Goal: Transaction & Acquisition: Purchase product/service

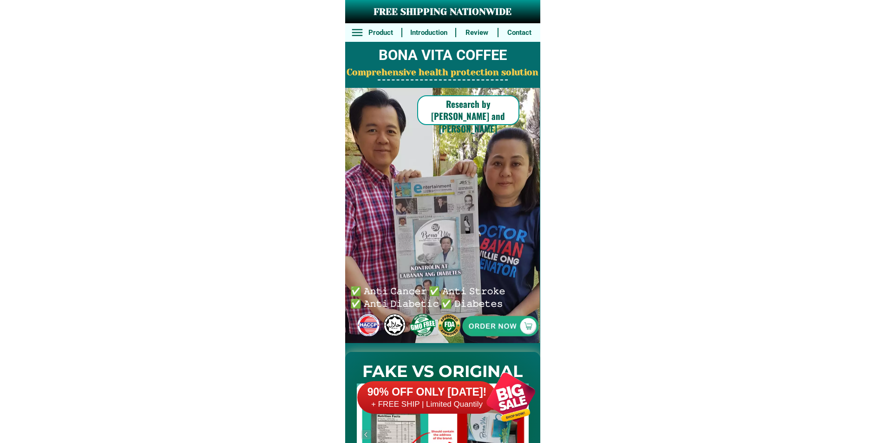
scroll to position [7218, 0]
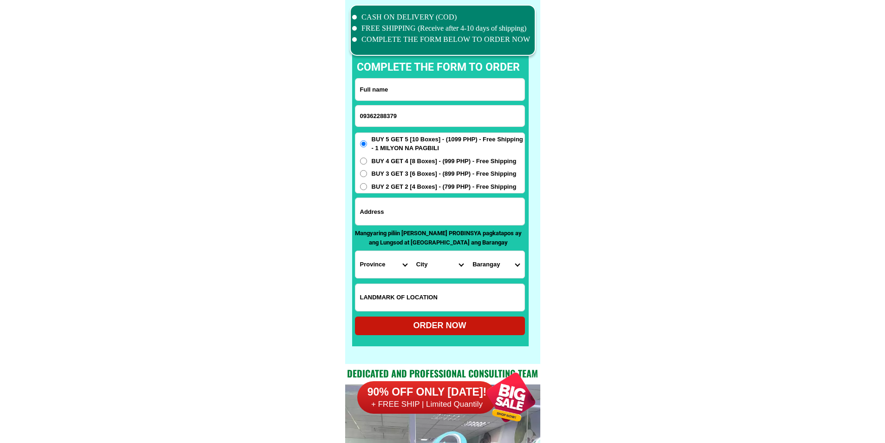
type input "09362288379"
click at [381, 91] on input "Input full_name" at bounding box center [439, 89] width 169 height 22
paste input "[PERSON_NAME]"
type input "[PERSON_NAME]"
click at [385, 218] on input "Input address" at bounding box center [439, 211] width 169 height 27
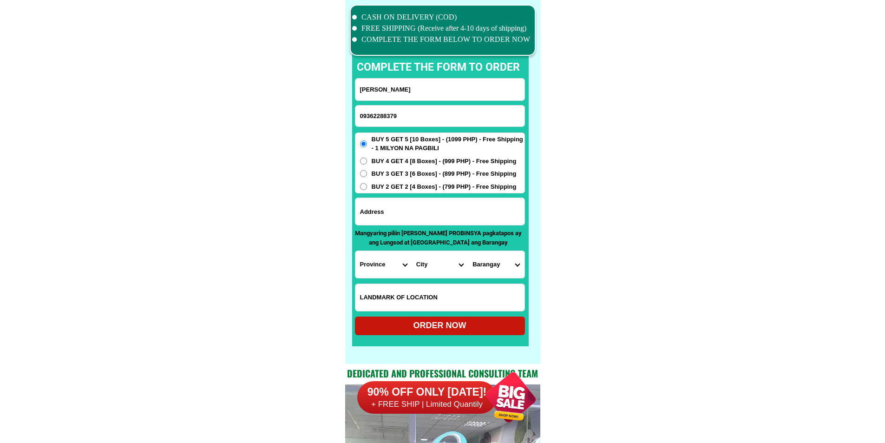
paste input "prk 20 d marscon sto [PERSON_NAME] og"
type input "prk 20 d marscon sto [PERSON_NAME] og"
click at [376, 252] on select "Province [GEOGRAPHIC_DATA] [GEOGRAPHIC_DATA] [GEOGRAPHIC_DATA] [GEOGRAPHIC_DATA…" at bounding box center [383, 264] width 56 height 27
click at [369, 270] on select "Province [GEOGRAPHIC_DATA] [GEOGRAPHIC_DATA] [GEOGRAPHIC_DATA] [GEOGRAPHIC_DATA…" at bounding box center [383, 264] width 56 height 27
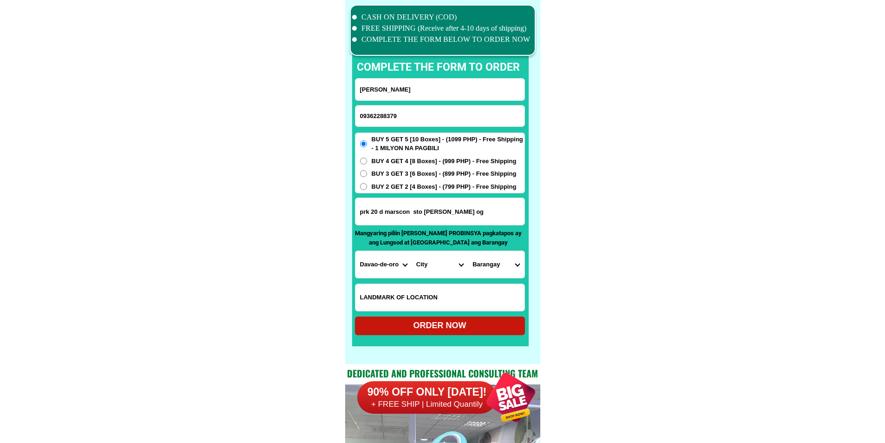
click at [369, 270] on select "Province [GEOGRAPHIC_DATA] [GEOGRAPHIC_DATA] [GEOGRAPHIC_DATA] [GEOGRAPHIC_DATA…" at bounding box center [383, 264] width 56 height 27
select select "63_773"
click at [410, 279] on form "[PERSON_NAME][GEOGRAPHIC_DATA] 09362288379 ORDER NOW prk 20 d marscon sto [PERS…" at bounding box center [440, 206] width 170 height 257
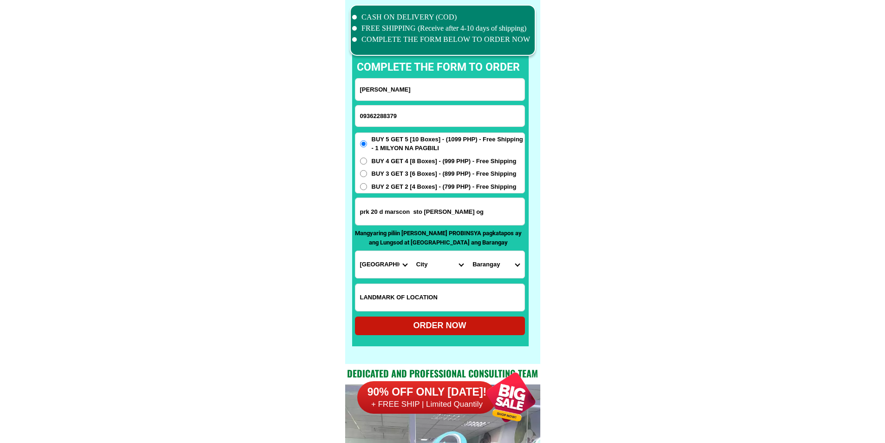
click at [436, 270] on select "City [PERSON_NAME]-e.-[GEOGRAPHIC_DATA]-[PERSON_NAME] [GEOGRAPHIC_DATA]-[GEOGRA…" at bounding box center [439, 264] width 56 height 27
select select "63_7738586"
click at [411, 251] on select "City [PERSON_NAME]-e.-[GEOGRAPHIC_DATA]-[PERSON_NAME] [GEOGRAPHIC_DATA]-[GEOGRA…" at bounding box center [439, 264] width 56 height 27
click at [506, 253] on select "Barangay Balagunan Bobongon Casig-[PERSON_NAME] La libertad Lungaog Magwawa New…" at bounding box center [496, 264] width 56 height 27
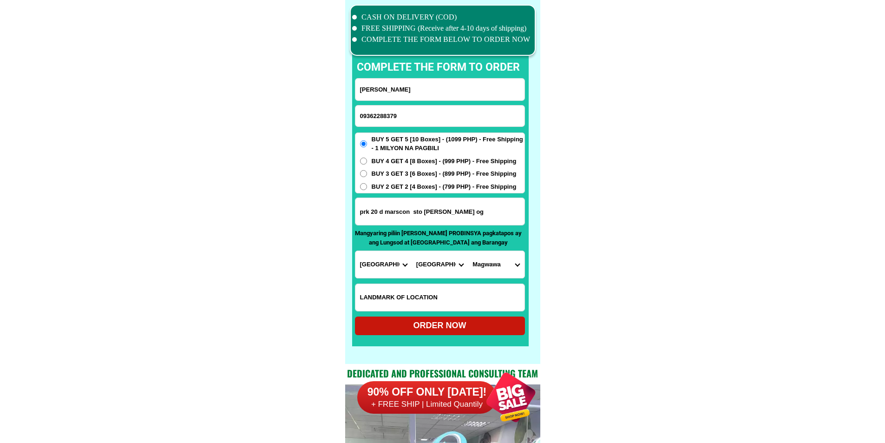
click at [506, 253] on select "Barangay Balagunan Bobongon Casig-[PERSON_NAME] La libertad Lungaog Magwawa New…" at bounding box center [496, 264] width 56 height 27
click at [443, 267] on select "City [PERSON_NAME]-e.-[GEOGRAPHIC_DATA]-[PERSON_NAME] [GEOGRAPHIC_DATA]-[GEOGRA…" at bounding box center [439, 264] width 56 height 27
click at [491, 260] on select "Barangay Balagunan Bobongon Casig-[PERSON_NAME] La libertad Lungaog Magwawa New…" at bounding box center [496, 264] width 56 height 27
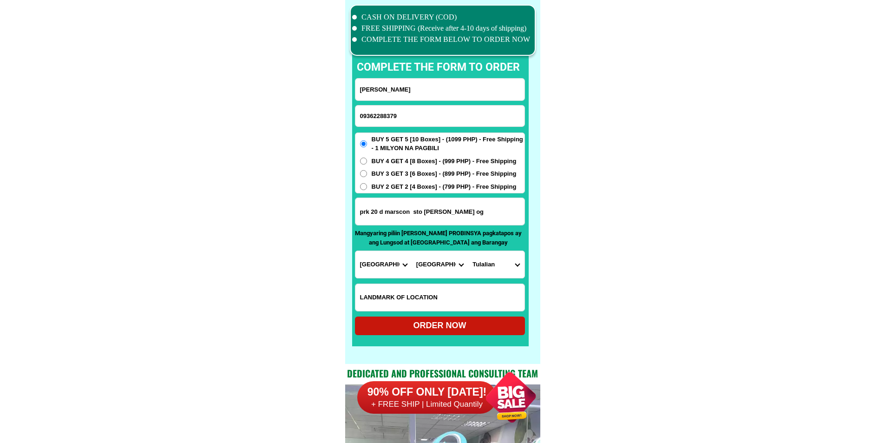
click at [492, 260] on select "Barangay Balagunan Bobongon Casig-[PERSON_NAME] La libertad Lungaog Magwawa New…" at bounding box center [496, 264] width 56 height 27
click at [520, 271] on select "Barangay Balagunan Bobongon Casig-[PERSON_NAME] La libertad Lungaog Magwawa New…" at bounding box center [496, 264] width 56 height 27
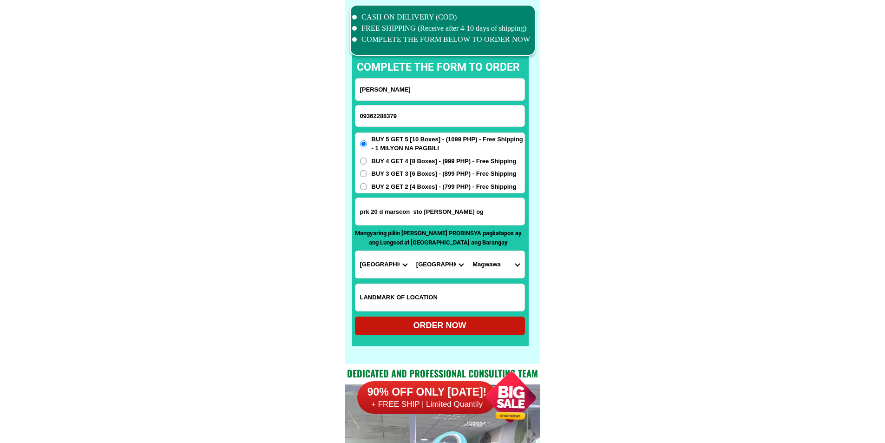
click at [520, 271] on select "Barangay Balagunan Bobongon Casig-[PERSON_NAME] La libertad Lungaog Magwawa New…" at bounding box center [496, 264] width 56 height 27
click at [448, 204] on input "prk 20 d marscon sto [PERSON_NAME] og" at bounding box center [439, 211] width 169 height 27
click at [492, 271] on select "Barangay Balagunan Bobongon Casig-[PERSON_NAME] La libertad Lungaog Magwawa New…" at bounding box center [496, 264] width 56 height 27
select select "63_77385862877"
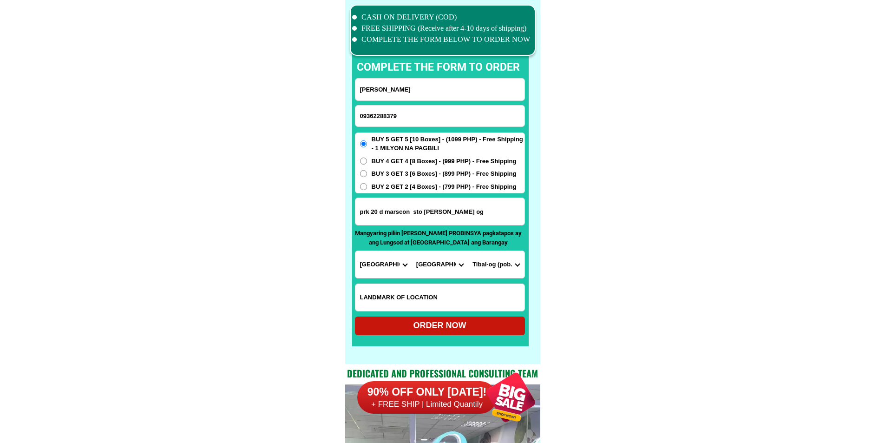
drag, startPoint x: 599, startPoint y: 290, endPoint x: 584, endPoint y: 306, distance: 22.0
click at [464, 332] on div "ORDER NOW" at bounding box center [440, 325] width 170 height 19
radio input "true"
click at [411, 109] on input "09362288379" at bounding box center [439, 115] width 169 height 21
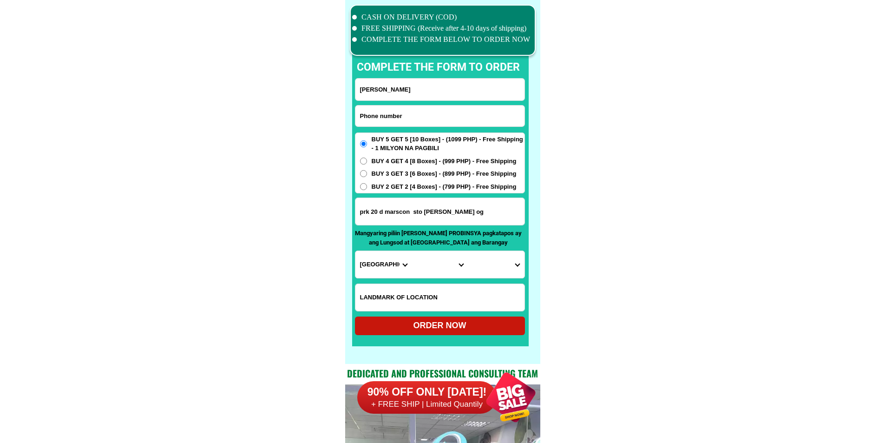
paste input "09695490064"
type input "09695490064"
click at [417, 96] on input "Input full_name" at bounding box center [439, 89] width 169 height 22
paste input "[PERSON_NAME]"
type input "[PERSON_NAME]"
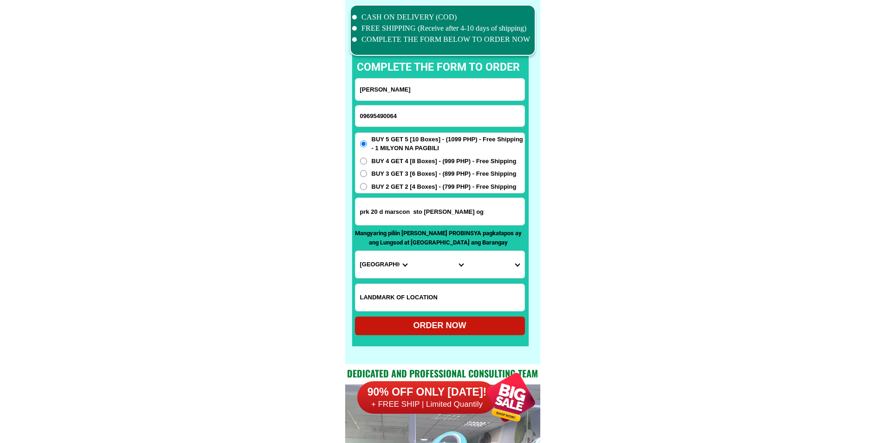
click at [371, 247] on form "[PERSON_NAME] 09695490064 ORDER NOW prk 20 d marscon sto [PERSON_NAME][GEOGRAPH…" at bounding box center [440, 206] width 170 height 257
click at [368, 285] on input "Input LANDMARKOFLOCATION" at bounding box center [439, 297] width 169 height 27
type input "z"
click at [377, 267] on select "Province [GEOGRAPHIC_DATA] [GEOGRAPHIC_DATA] [GEOGRAPHIC_DATA] [GEOGRAPHIC_DATA…" at bounding box center [383, 264] width 56 height 27
drag, startPoint x: 367, startPoint y: 295, endPoint x: 317, endPoint y: 304, distance: 50.9
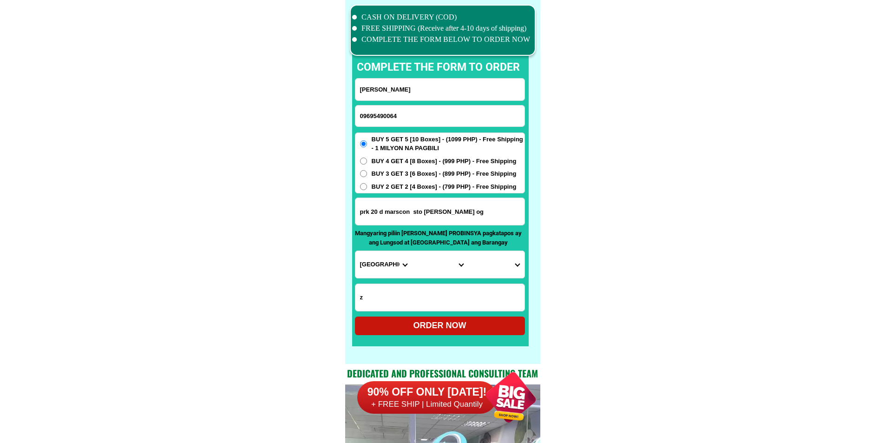
click at [391, 264] on select "Province [GEOGRAPHIC_DATA] [GEOGRAPHIC_DATA] [GEOGRAPHIC_DATA] [GEOGRAPHIC_DATA…" at bounding box center [383, 264] width 56 height 27
select select "63_803"
click at [422, 255] on select "City Botolan [GEOGRAPHIC_DATA] Castillejos [GEOGRAPHIC_DATA] [GEOGRAPHIC_DATA] …" at bounding box center [439, 264] width 56 height 27
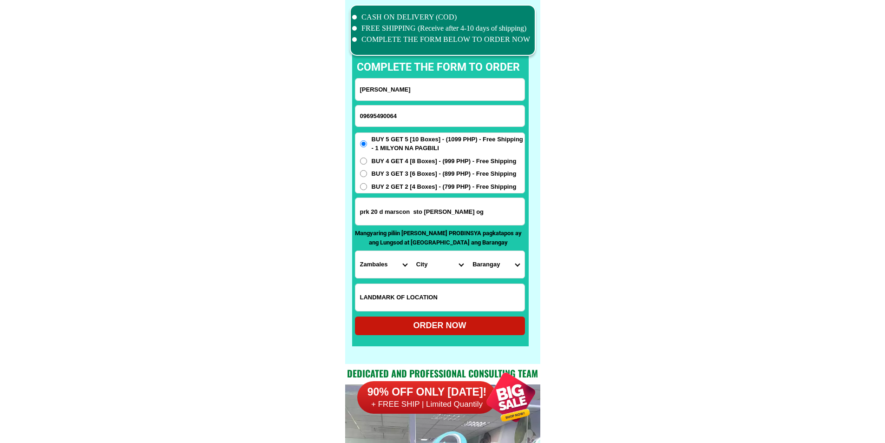
select select "63_8032327"
click at [514, 271] on select "Barangay Asinan Banicain [PERSON_NAME][GEOGRAPHIC_DATA]-[GEOGRAPHIC_DATA] tapin…" at bounding box center [496, 264] width 56 height 27
select select "63_80323278327"
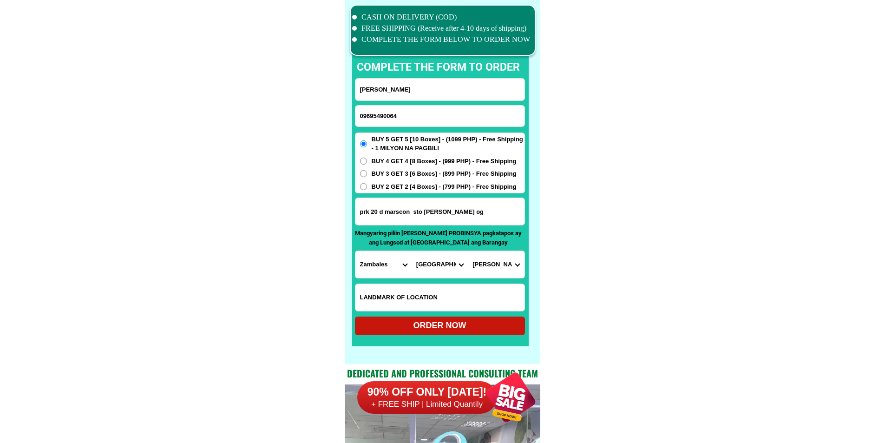
click at [443, 215] on input "prk 20 d marscon sto [PERSON_NAME] og" at bounding box center [439, 211] width 169 height 27
paste input "Upper wood house gordonheight."
type input "Upper wood house gordonheight."
click at [455, 324] on div "ORDER NOW" at bounding box center [440, 325] width 170 height 13
type input "[PERSON_NAME]"
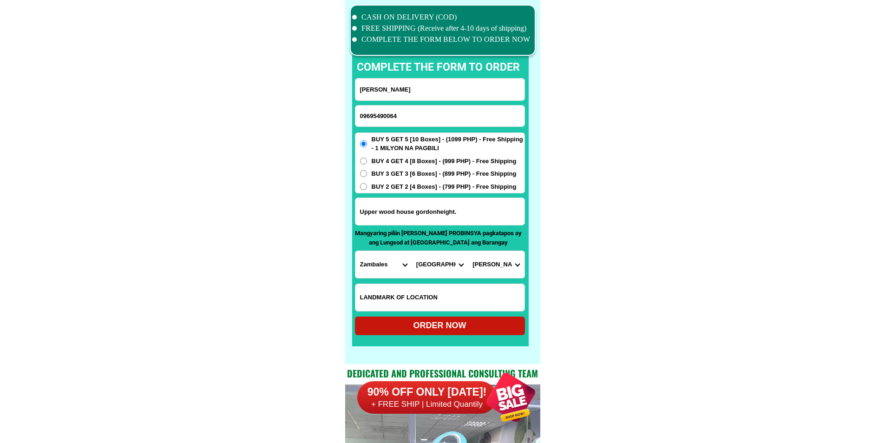
radio input "true"
click at [428, 114] on input "09695490064" at bounding box center [439, 115] width 169 height 21
paste input "8 4429164"
click at [366, 111] on input "8 4429164" at bounding box center [439, 115] width 169 height 21
type input "8 4429164"
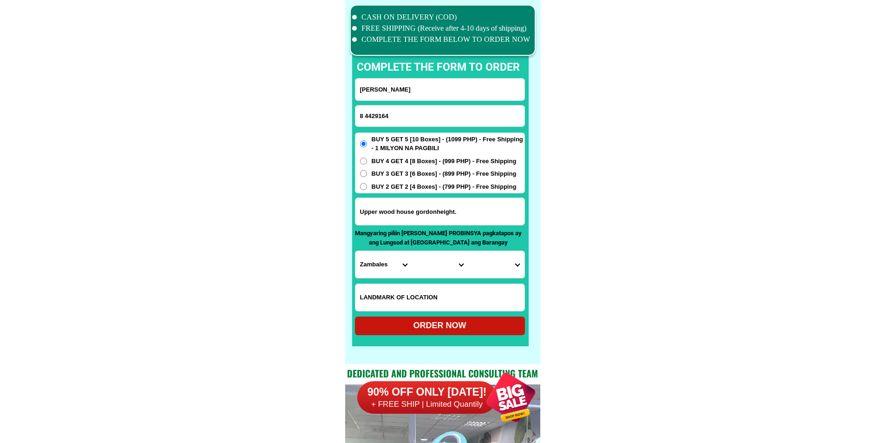
click at [421, 93] on input "[PERSON_NAME]" at bounding box center [439, 89] width 169 height 22
paste input "[PERSON_NAME]"
paste input "[PERSON_NAME] Camu"
type input "[PERSON_NAME] Camu"
click at [414, 202] on input "Upper wood house gordonheight." at bounding box center [439, 211] width 169 height 27
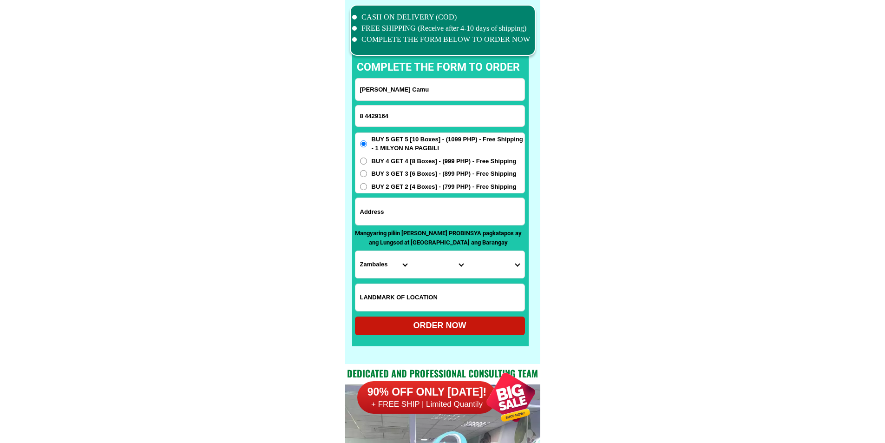
paste input "ako po si. clarita. quiintal. camu. interesado. po. ako. ssa. [GEOGRAPHIC_DATA]…"
type input "ako po si. clarita. quiintal. camu. interesado. po. ako. ssa. [GEOGRAPHIC_DATA]…"
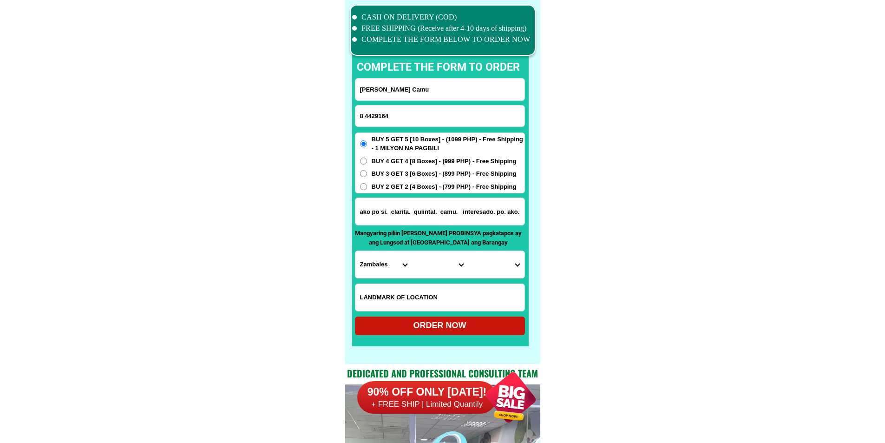
scroll to position [0, 492]
drag, startPoint x: 437, startPoint y: 220, endPoint x: 641, endPoint y: 221, distance: 203.8
click at [442, 215] on input "ako po si. clarita. quiintal. camu. interesado. po. ako. ssa. [GEOGRAPHIC_DATA]…" at bounding box center [439, 211] width 169 height 27
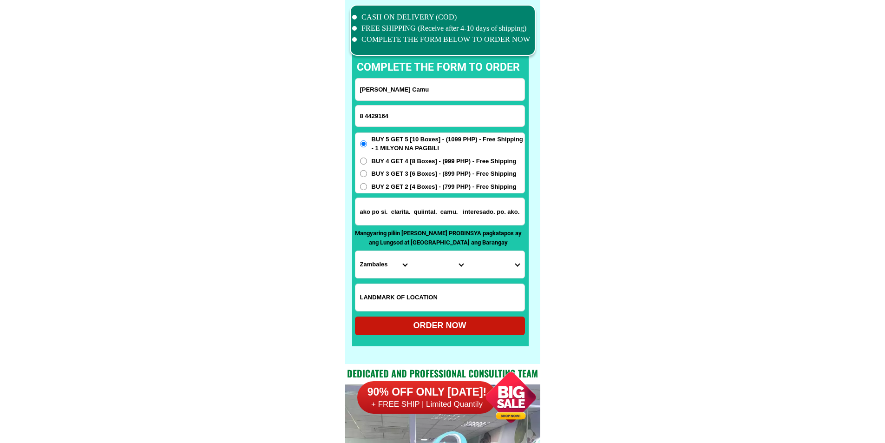
click at [388, 264] on select "Province [GEOGRAPHIC_DATA] [GEOGRAPHIC_DATA] [GEOGRAPHIC_DATA] [GEOGRAPHIC_DATA…" at bounding box center [383, 264] width 56 height 27
click at [394, 273] on select "Province [GEOGRAPHIC_DATA] [GEOGRAPHIC_DATA] [GEOGRAPHIC_DATA] [GEOGRAPHIC_DATA…" at bounding box center [383, 264] width 56 height 27
select select "63_219"
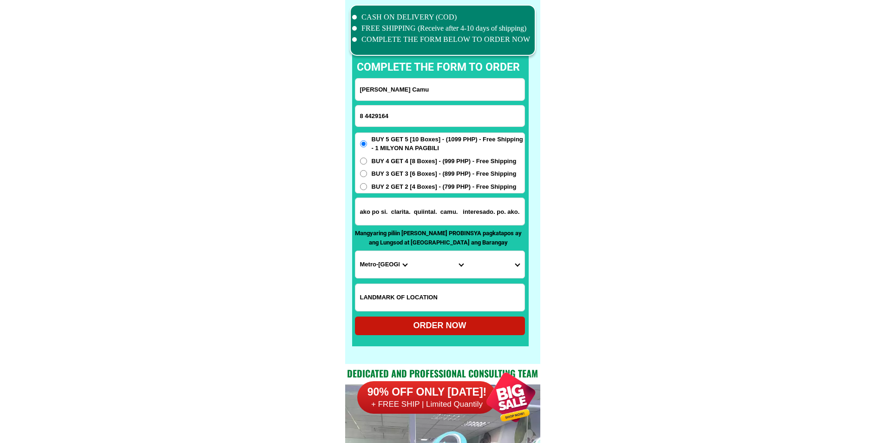
click at [430, 270] on select "City" at bounding box center [439, 264] width 56 height 27
select select "63_2199773"
click at [519, 281] on form "[PERSON_NAME] Camu 8 4429164 ORDER NOW ako po si. clarita. quiintal. camu. inte…" at bounding box center [440, 206] width 170 height 257
click at [488, 265] on select "[GEOGRAPHIC_DATA]" at bounding box center [496, 264] width 56 height 27
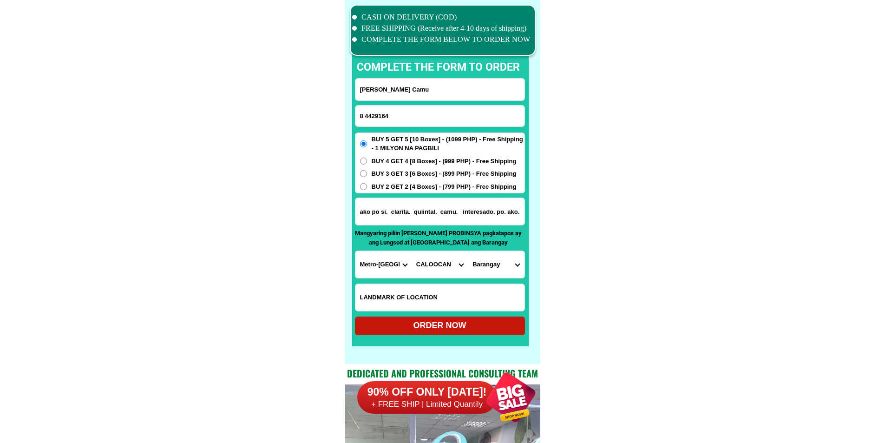
select select "63_21997731748"
click at [468, 251] on select "[GEOGRAPHIC_DATA]" at bounding box center [496, 264] width 56 height 27
click at [441, 327] on div "ORDER NOW" at bounding box center [440, 325] width 170 height 13
radio input "true"
click at [414, 112] on input "8 4429164" at bounding box center [439, 115] width 169 height 21
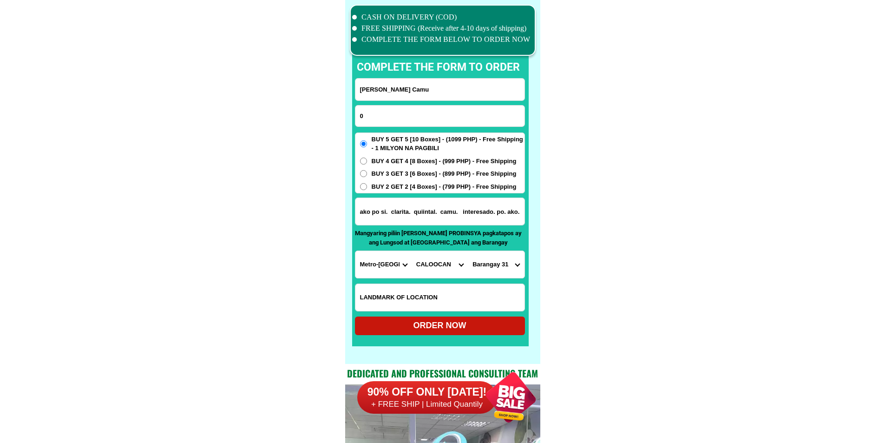
type input "09274287666"
click at [423, 121] on input "09274287666" at bounding box center [439, 115] width 169 height 21
click at [431, 92] on input "[PERSON_NAME] Camu" at bounding box center [439, 89] width 169 height 22
click at [432, 212] on input "ako po si. clarita. quiintal. camu. interesado. po. ako. ssa. [GEOGRAPHIC_DATA]…" at bounding box center [439, 211] width 169 height 27
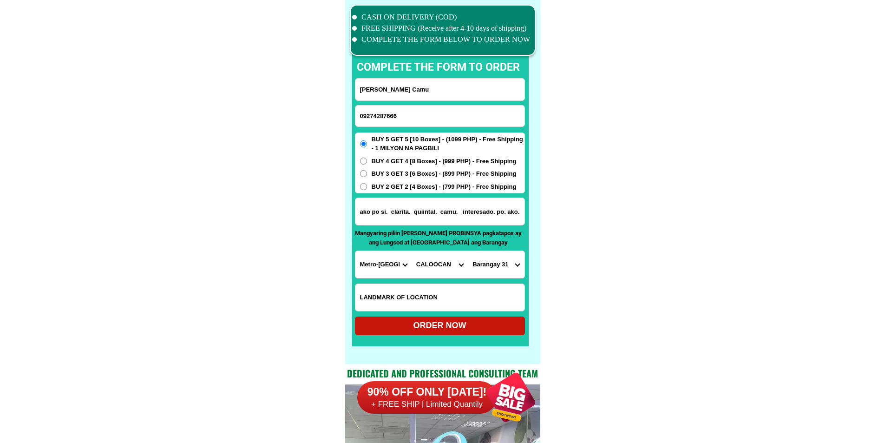
click at [432, 212] on input "ako po si. clarita. quiintal. camu. interesado. po. ako. ssa. [GEOGRAPHIC_DATA]…" at bounding box center [439, 211] width 169 height 27
click at [443, 208] on input "ako po si. clarita. quiintal. camu. interesado. po. ako. ssa. [GEOGRAPHIC_DATA]…" at bounding box center [439, 211] width 169 height 27
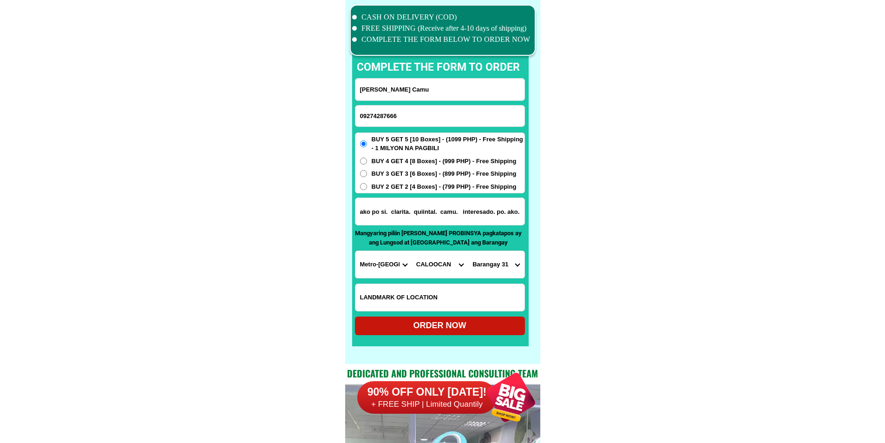
click at [443, 208] on input "ako po si. clarita. quiintal. camu. interesado. po. ako. ssa. [GEOGRAPHIC_DATA]…" at bounding box center [439, 211] width 169 height 27
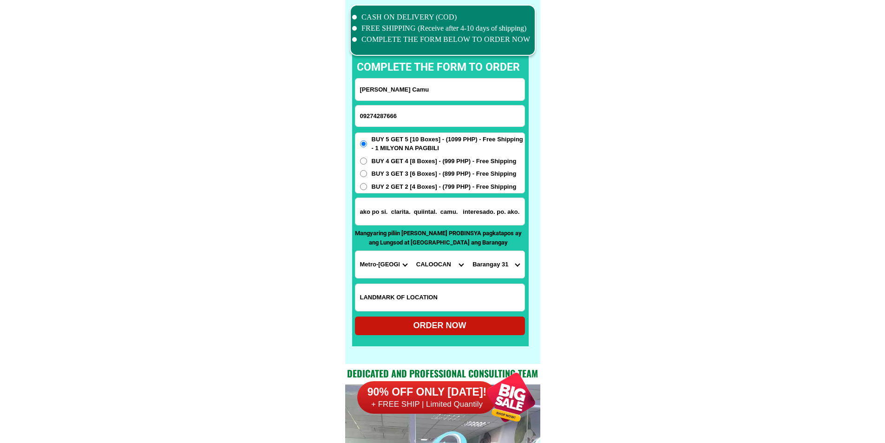
scroll to position [0, 492]
drag, startPoint x: 442, startPoint y: 212, endPoint x: 654, endPoint y: 219, distance: 212.8
click at [463, 213] on input "ako po si. clarita. quiintal. camu. interesado. po. ako. ssa. [GEOGRAPHIC_DATA]…" at bounding box center [439, 211] width 169 height 27
drag, startPoint x: 456, startPoint y: 210, endPoint x: 618, endPoint y: 222, distance: 162.0
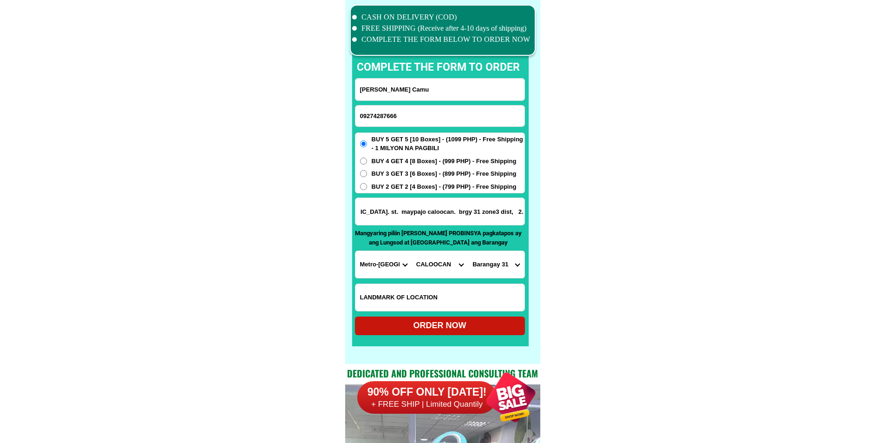
click at [477, 301] on input "Input LANDMARKOFLOCATION" at bounding box center [439, 297] width 169 height 27
paste input "contact. no. [PHONE_NUMBER]"
click at [391, 318] on div "ORDER NOW" at bounding box center [440, 325] width 170 height 19
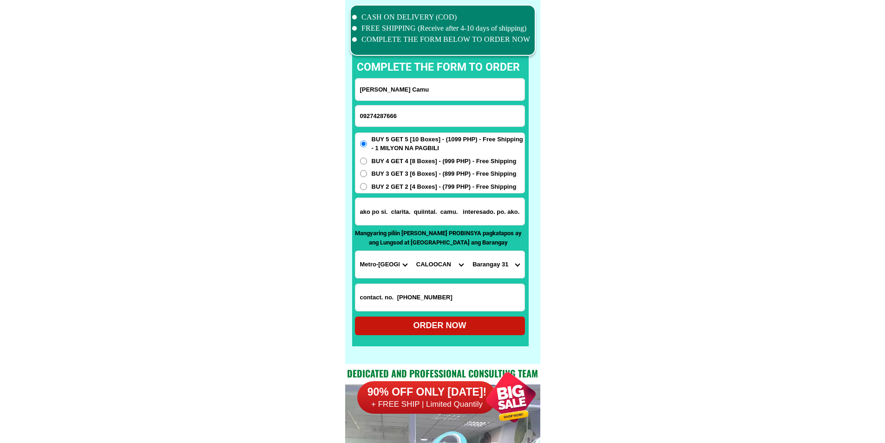
type input "contact. no. [PHONE_NUMBER]"
radio input "true"
